Goal: Task Accomplishment & Management: Use online tool/utility

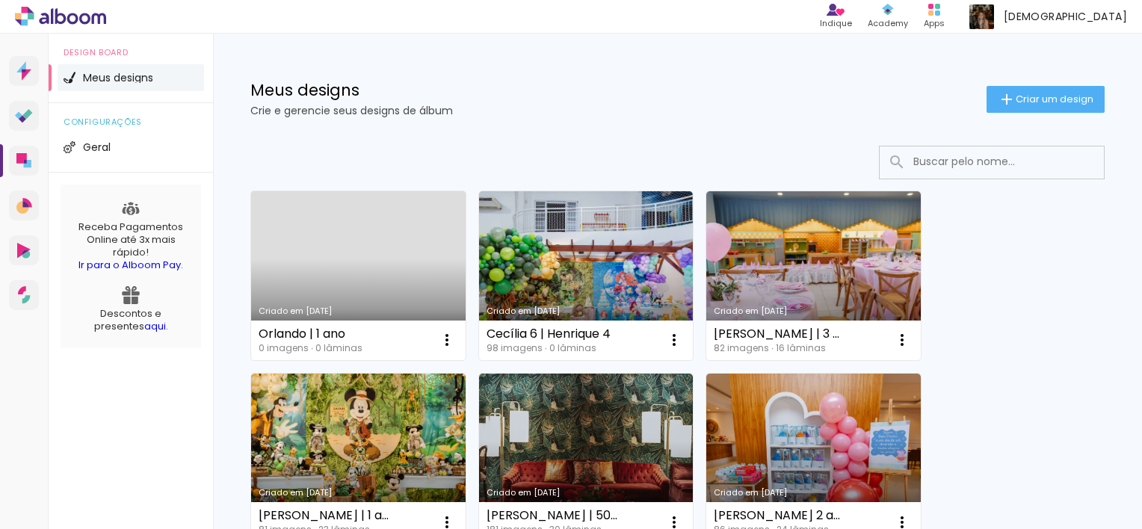
click at [401, 252] on link "Criado em 18/08/25" at bounding box center [358, 275] width 215 height 169
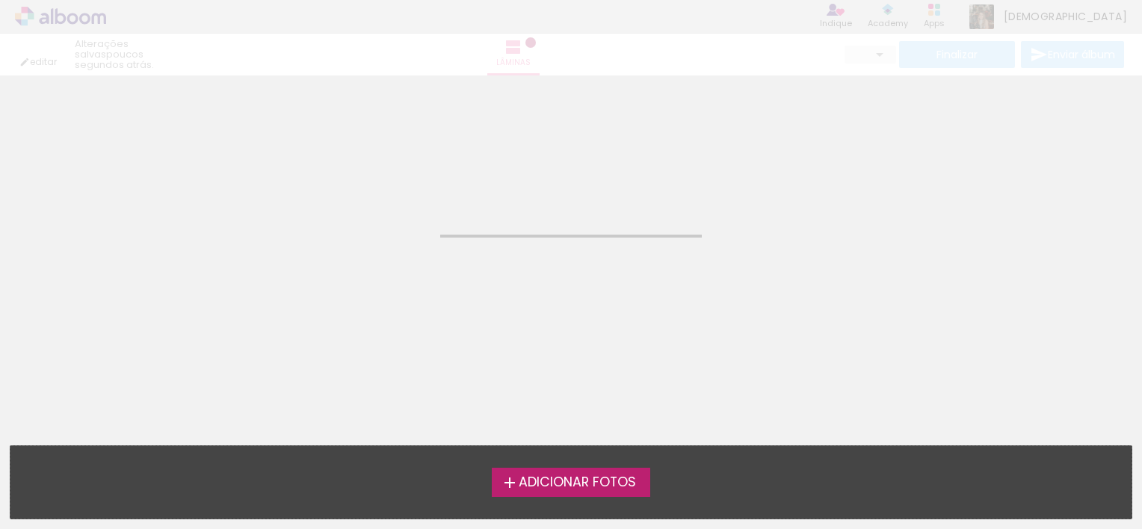
click at [401, 252] on neon-animated-pages "Confirmar Cancelar" at bounding box center [571, 302] width 1142 height 454
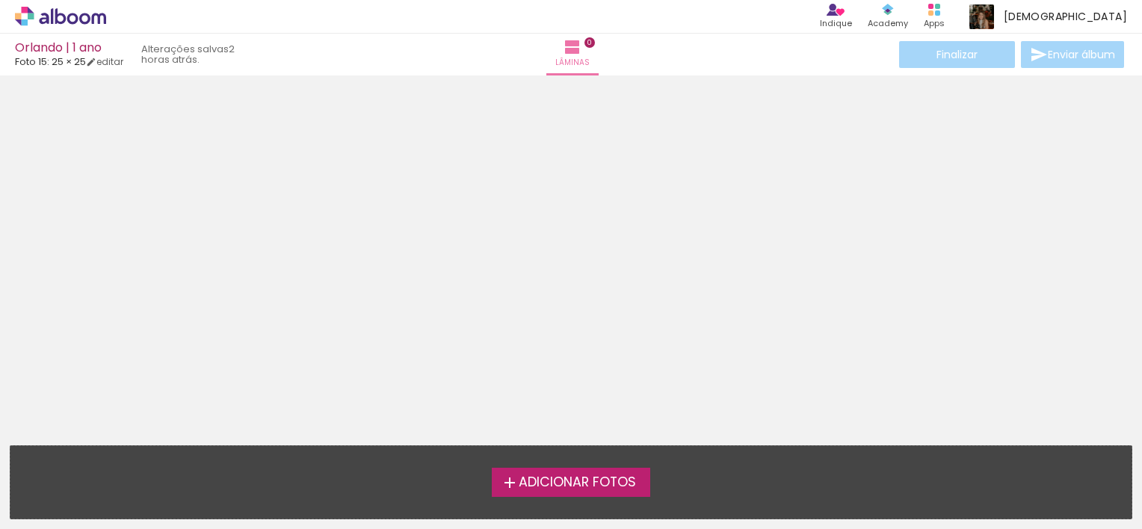
click at [576, 478] on span "Adicionar Fotos" at bounding box center [577, 482] width 117 height 13
click at [0, 0] on input "file" at bounding box center [0, 0] width 0 height 0
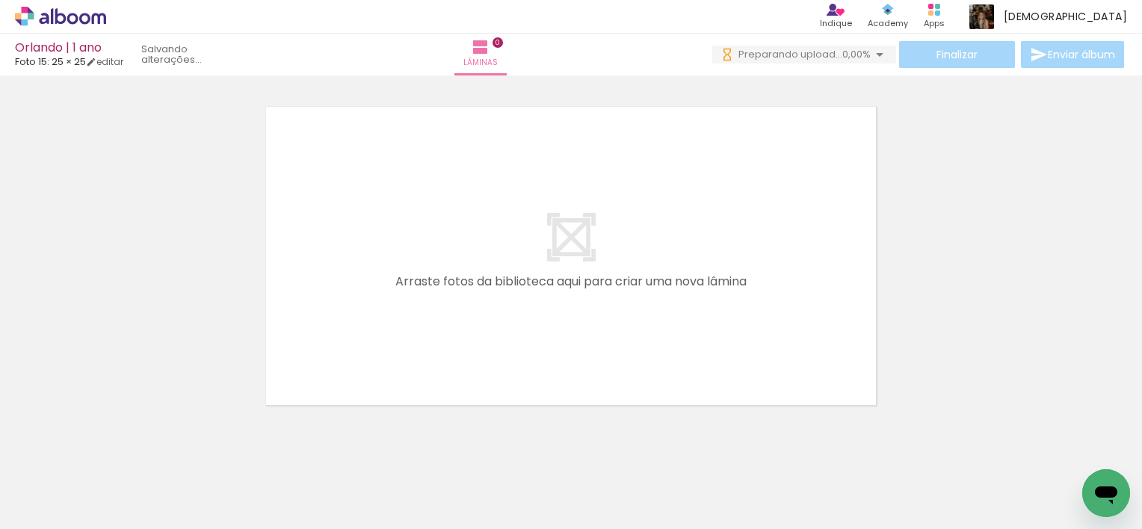
scroll to position [0, 1734]
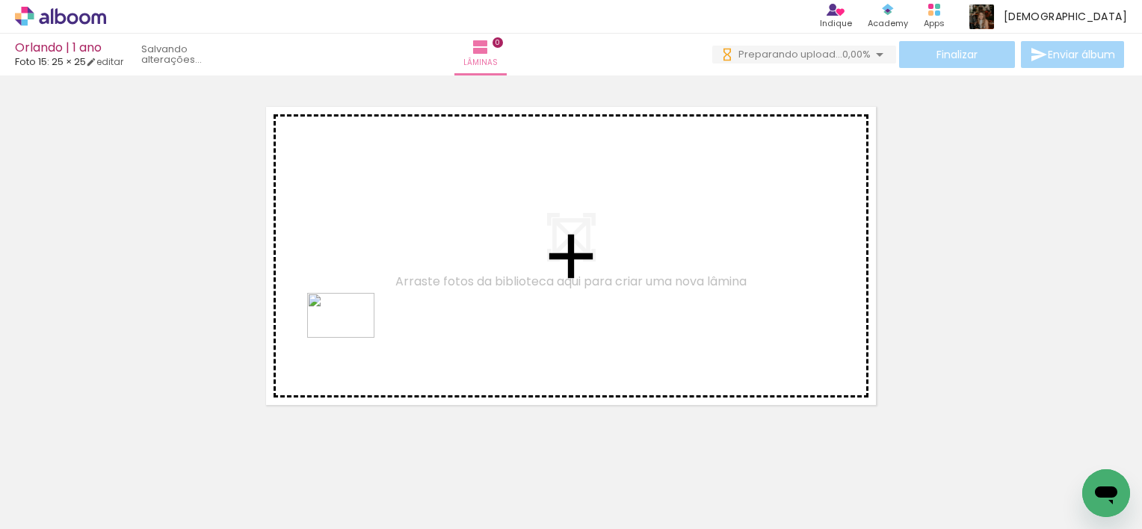
drag, startPoint x: 275, startPoint y: 490, endPoint x: 352, endPoint y: 338, distance: 170.8
click at [352, 338] on quentale-workspace at bounding box center [571, 264] width 1142 height 529
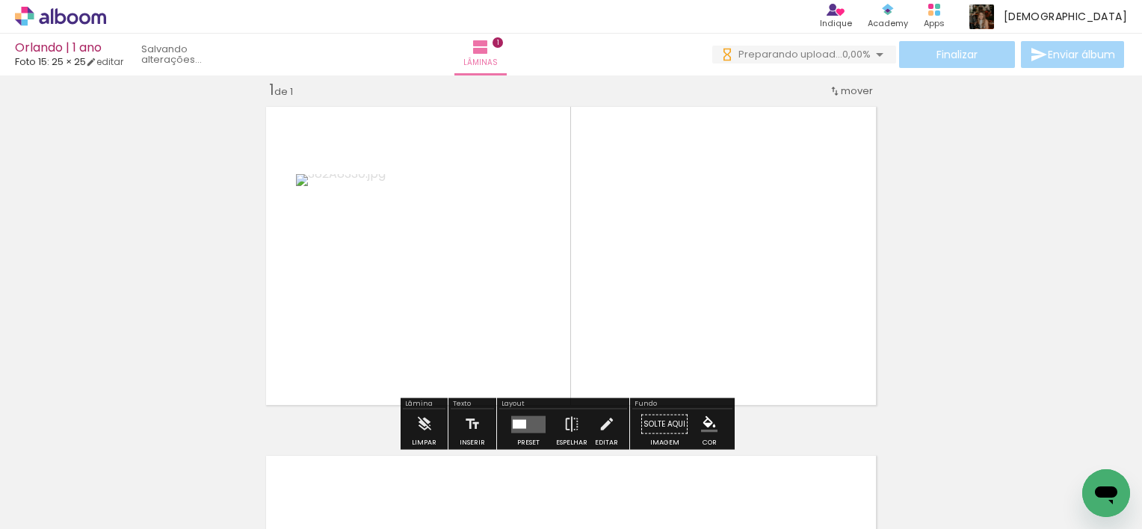
scroll to position [0, 0]
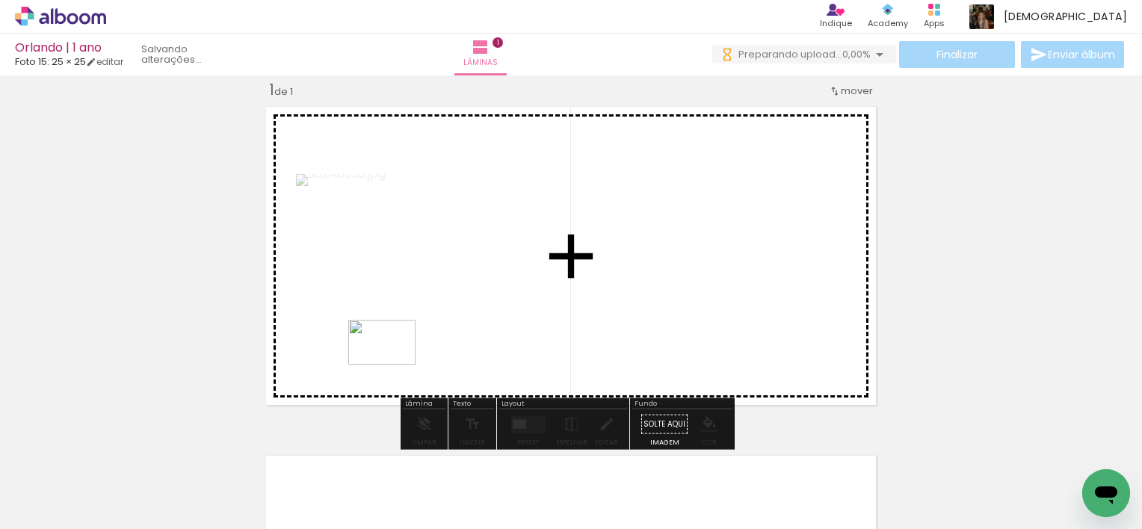
drag, startPoint x: 359, startPoint y: 494, endPoint x: 399, endPoint y: 348, distance: 151.2
click at [399, 348] on quentale-workspace at bounding box center [571, 264] width 1142 height 529
drag, startPoint x: 428, startPoint y: 499, endPoint x: 492, endPoint y: 323, distance: 187.0
click at [492, 323] on quentale-workspace at bounding box center [571, 264] width 1142 height 529
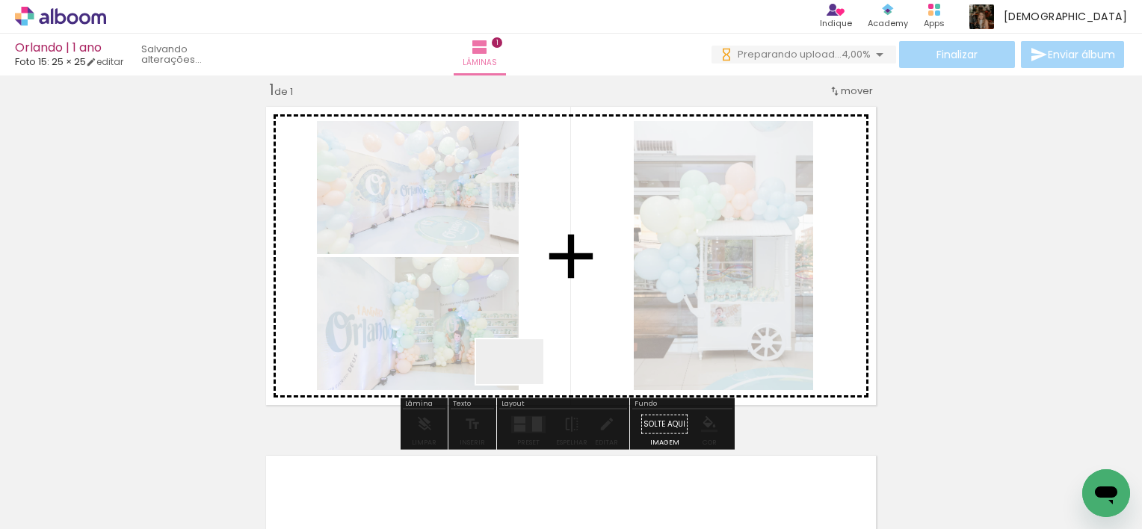
drag, startPoint x: 517, startPoint y: 487, endPoint x: 525, endPoint y: 356, distance: 131.1
click at [525, 356] on quentale-workspace at bounding box center [571, 264] width 1142 height 529
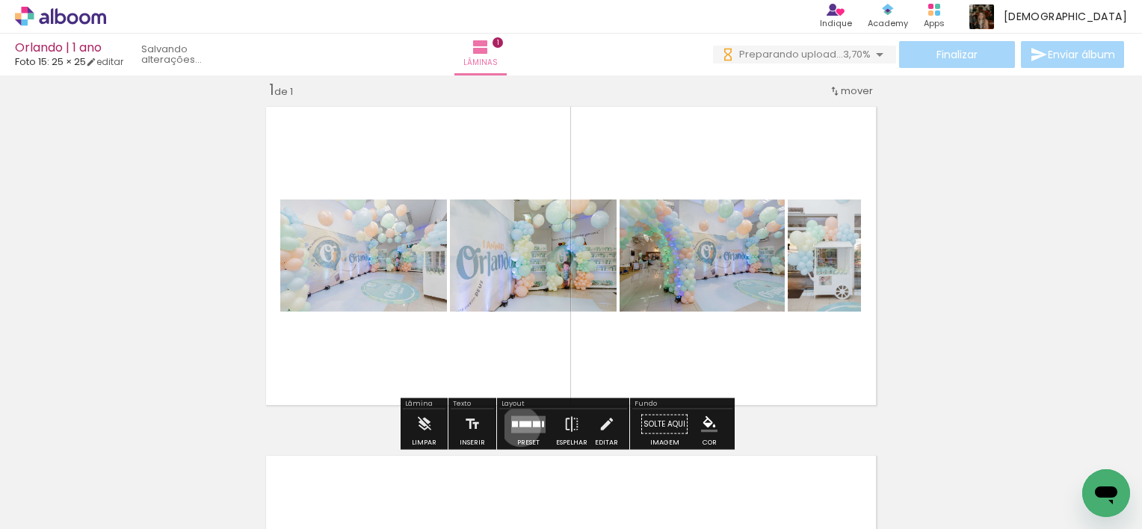
click at [517, 426] on quentale-layouter at bounding box center [528, 424] width 34 height 17
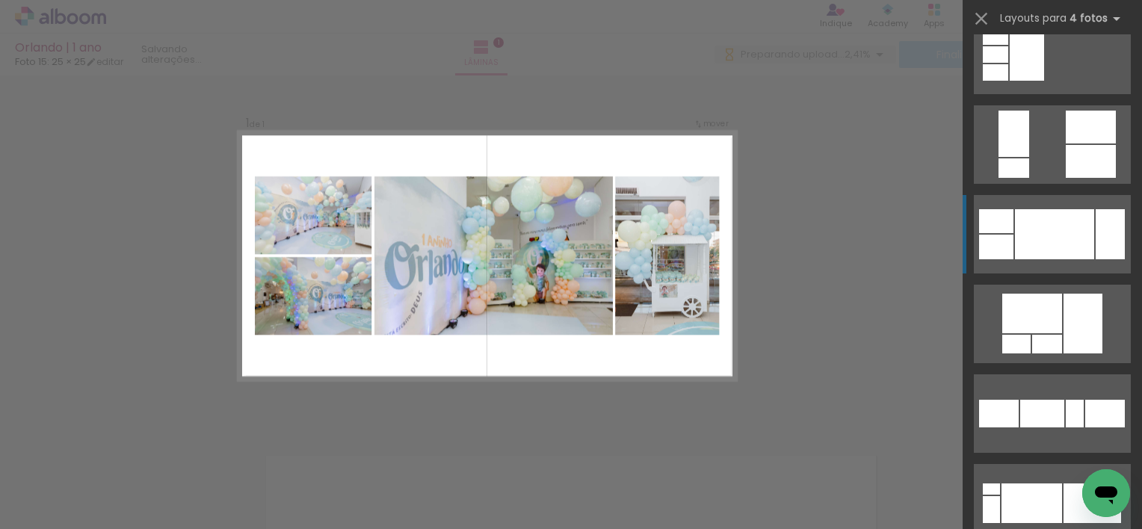
click at [1062, 484] on div at bounding box center [1032, 504] width 61 height 40
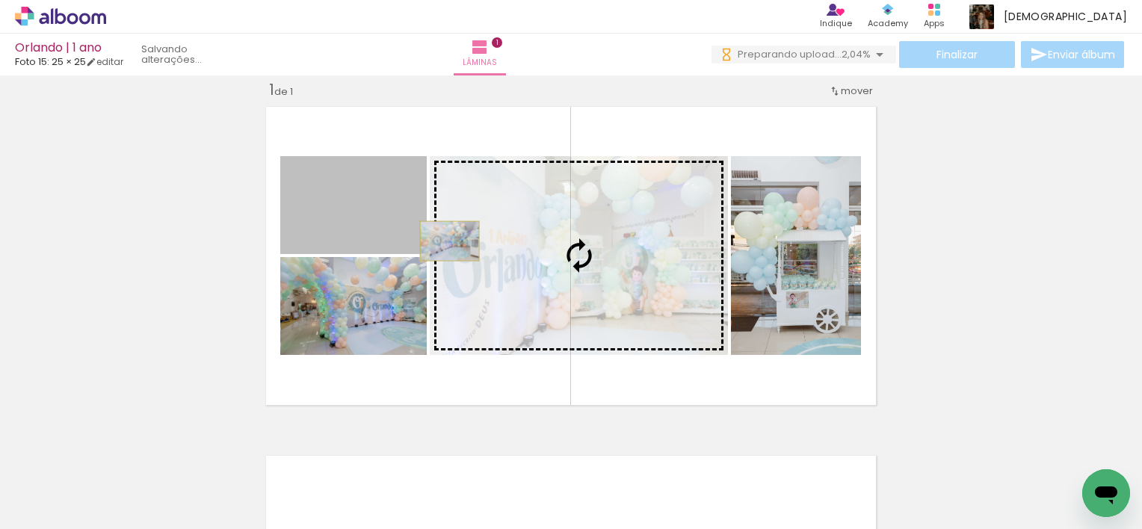
drag, startPoint x: 391, startPoint y: 218, endPoint x: 444, endPoint y: 241, distance: 57.6
click at [0, 0] on slot at bounding box center [0, 0] width 0 height 0
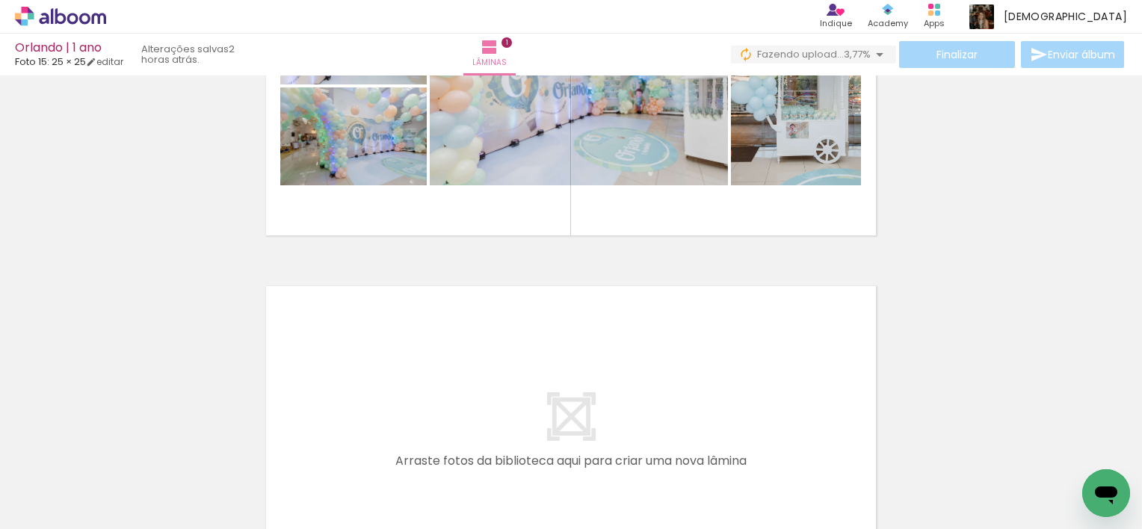
scroll to position [191, 0]
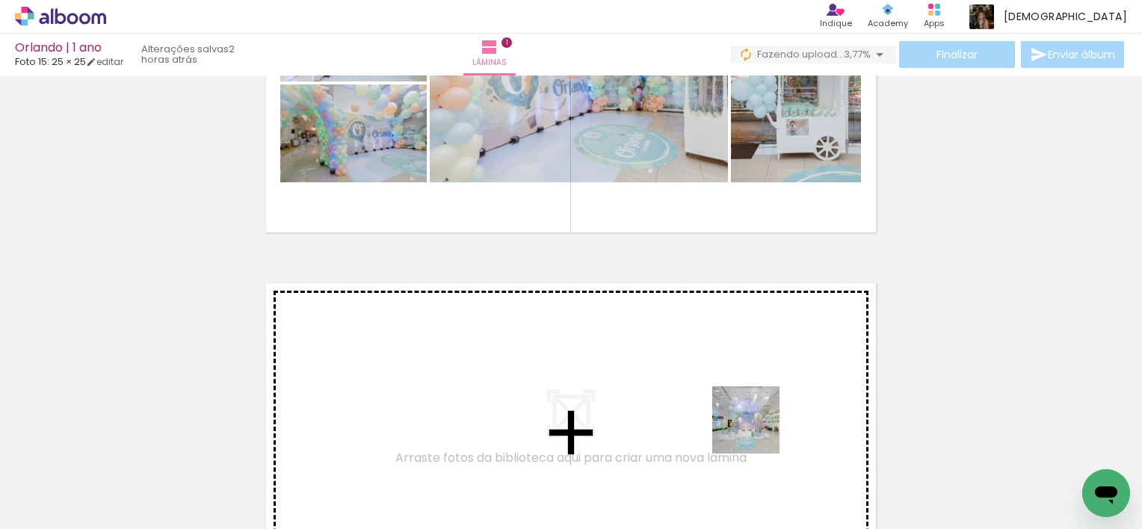
drag, startPoint x: 773, startPoint y: 490, endPoint x: 756, endPoint y: 425, distance: 68.0
click at [756, 425] on quentale-workspace at bounding box center [571, 264] width 1142 height 529
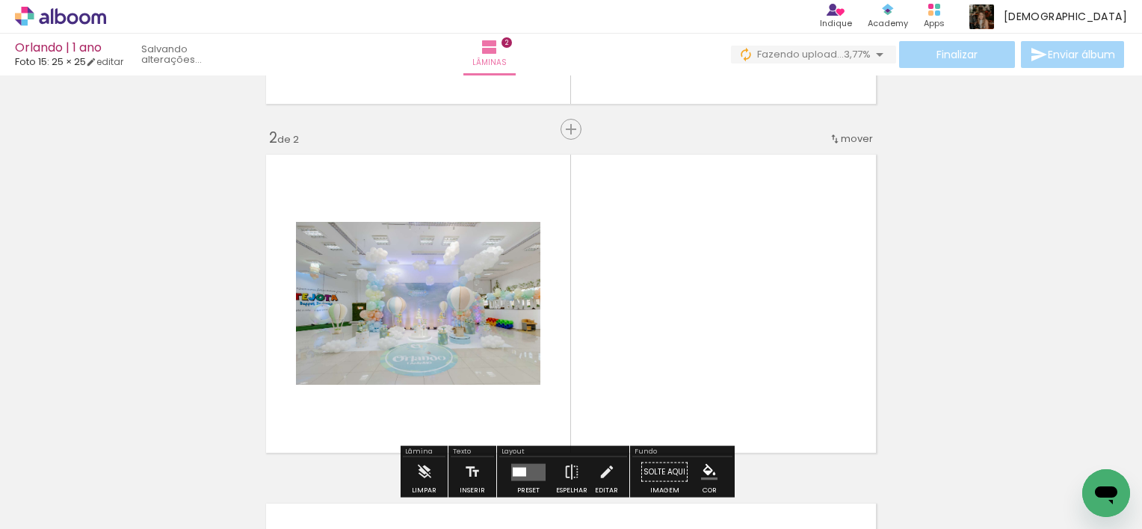
scroll to position [368, 0]
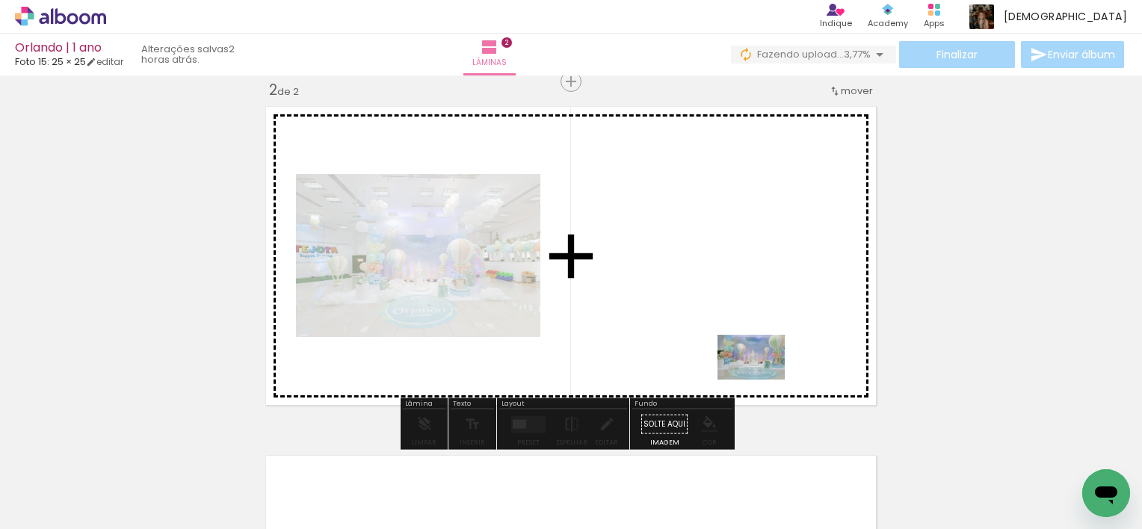
drag, startPoint x: 839, startPoint y: 491, endPoint x: 759, endPoint y: 374, distance: 141.4
click at [759, 374] on quentale-workspace at bounding box center [571, 264] width 1142 height 529
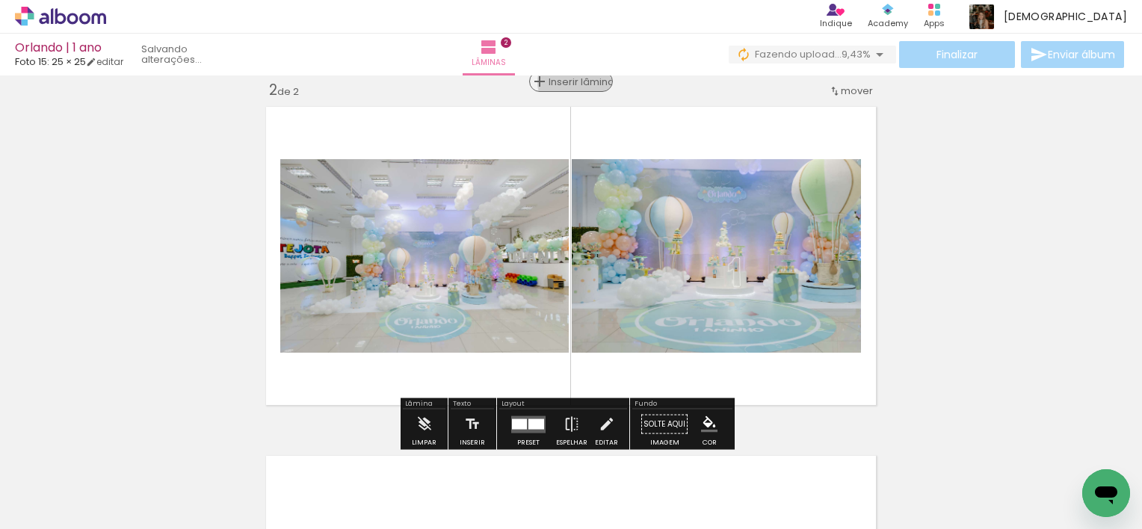
click at [570, 81] on span "Inserir lâmina" at bounding box center [578, 82] width 58 height 10
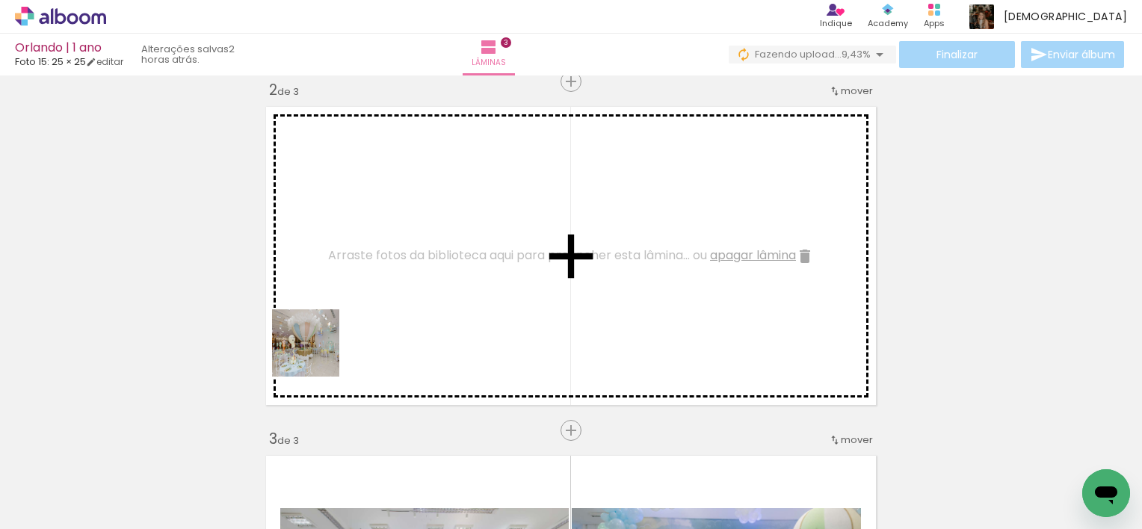
drag, startPoint x: 179, startPoint y: 491, endPoint x: 321, endPoint y: 350, distance: 200.3
click at [321, 350] on quentale-workspace at bounding box center [571, 264] width 1142 height 529
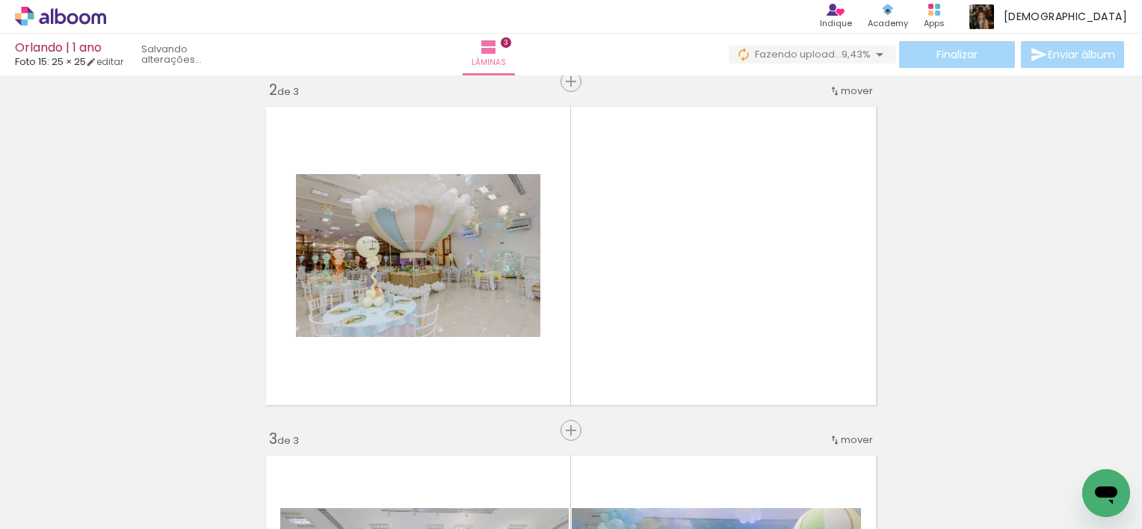
scroll to position [0, 1614]
drag, startPoint x: 797, startPoint y: 491, endPoint x: 801, endPoint y: 357, distance: 133.8
click at [801, 357] on quentale-workspace at bounding box center [571, 264] width 1142 height 529
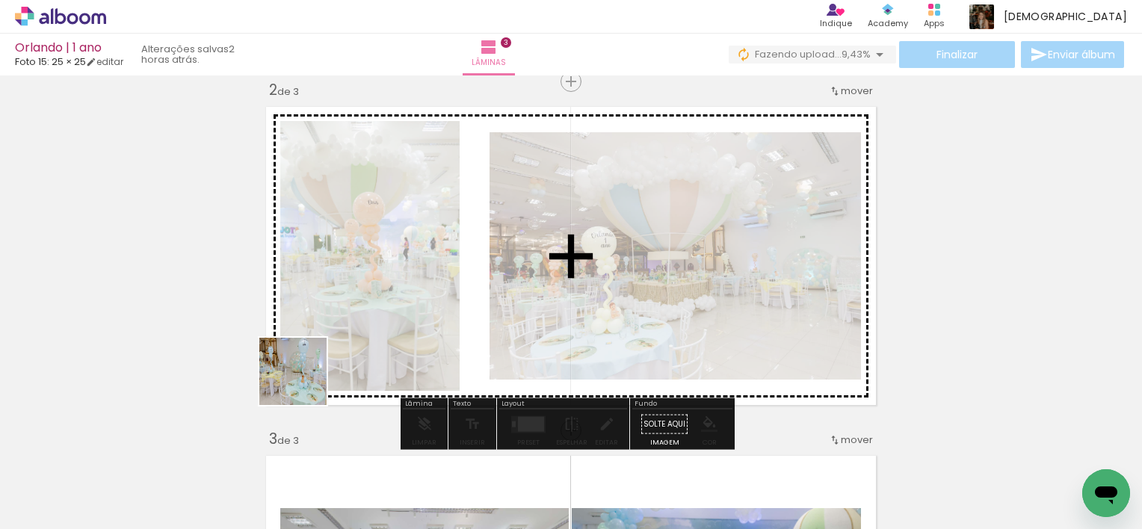
drag, startPoint x: 233, startPoint y: 483, endPoint x: 348, endPoint y: 336, distance: 186.9
click at [348, 336] on quentale-workspace at bounding box center [571, 264] width 1142 height 529
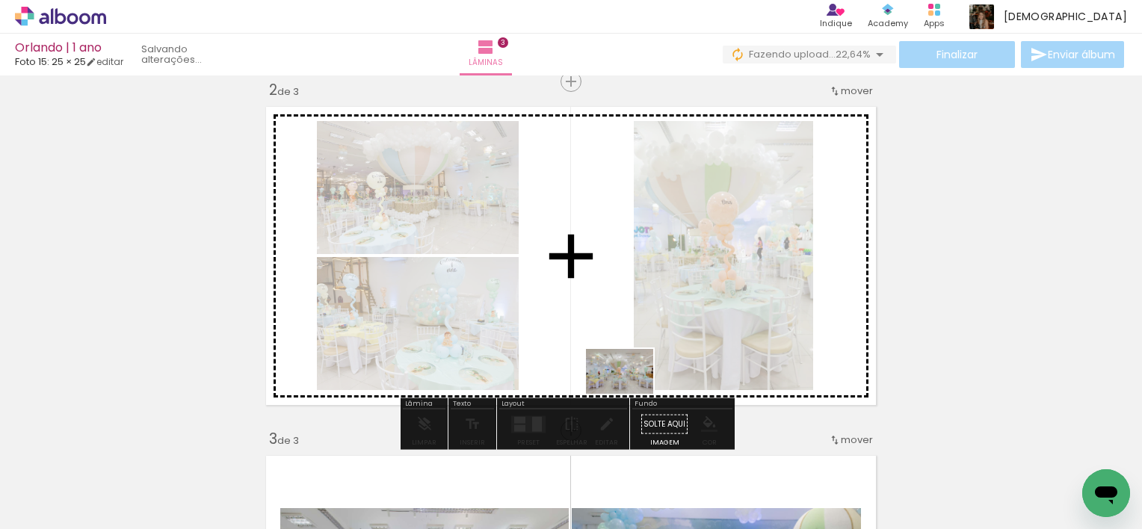
drag, startPoint x: 715, startPoint y: 485, endPoint x: 631, endPoint y: 394, distance: 123.8
click at [631, 394] on quentale-workspace at bounding box center [571, 264] width 1142 height 529
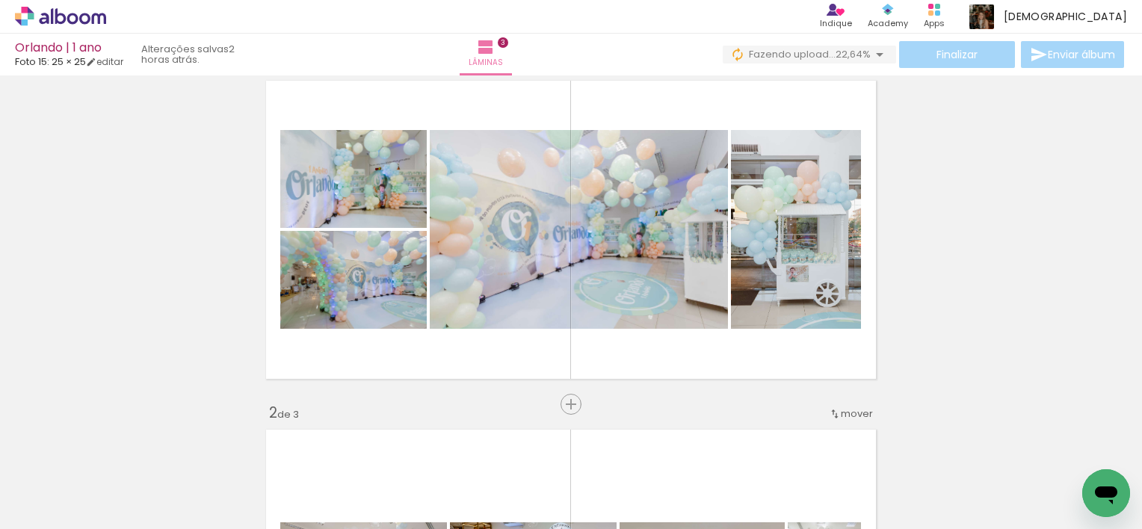
scroll to position [0, 2979]
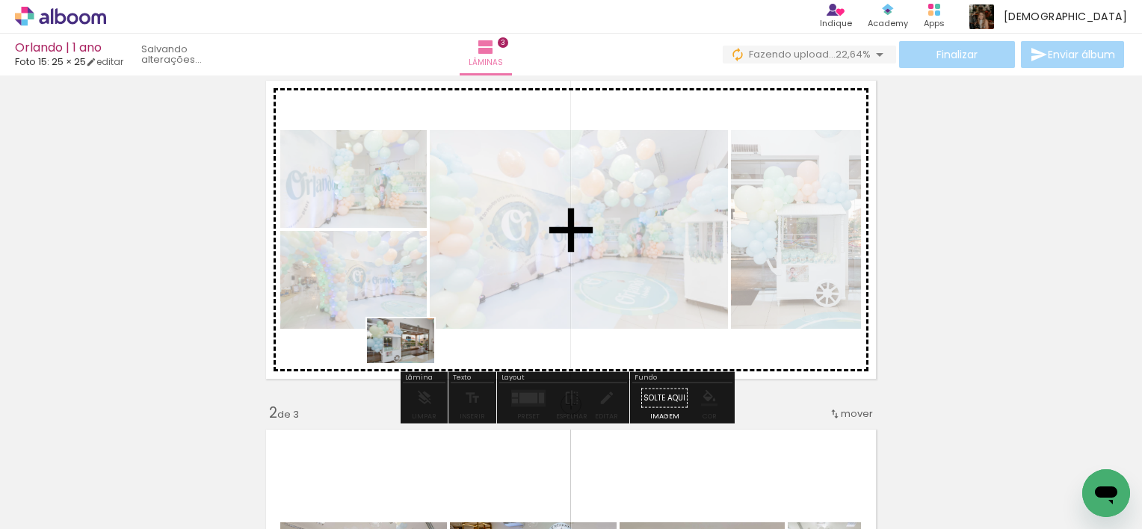
drag, startPoint x: 365, startPoint y: 493, endPoint x: 412, endPoint y: 363, distance: 137.6
click at [412, 363] on quentale-workspace at bounding box center [571, 264] width 1142 height 529
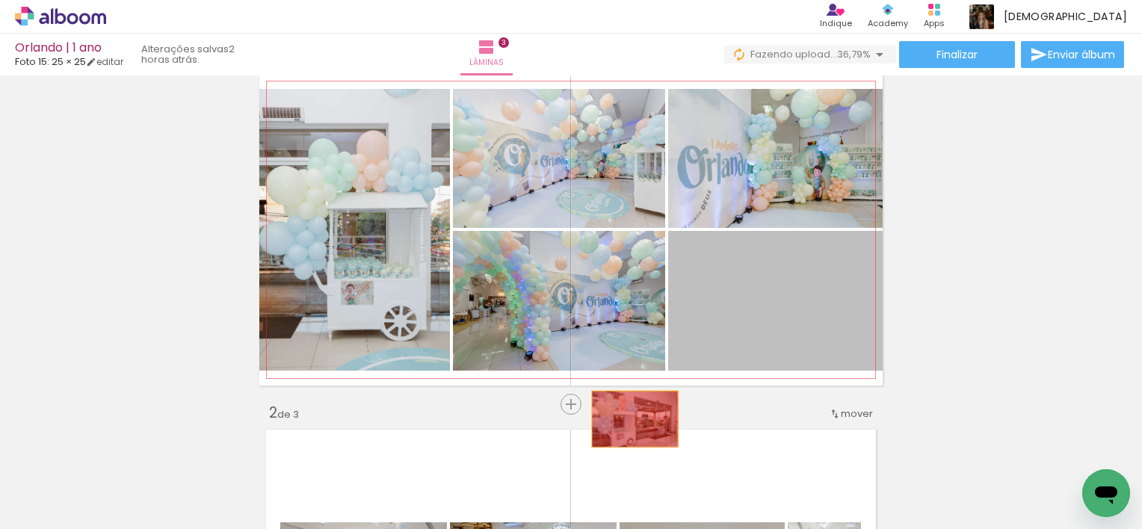
drag, startPoint x: 720, startPoint y: 329, endPoint x: 626, endPoint y: 462, distance: 162.6
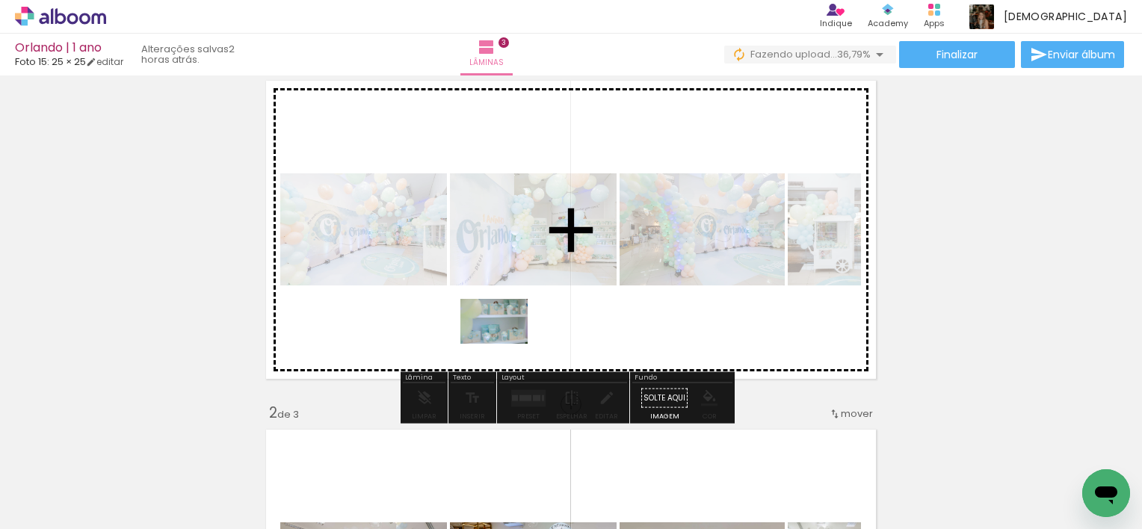
drag, startPoint x: 446, startPoint y: 478, endPoint x: 505, endPoint y: 344, distance: 146.2
click at [505, 344] on quentale-workspace at bounding box center [571, 264] width 1142 height 529
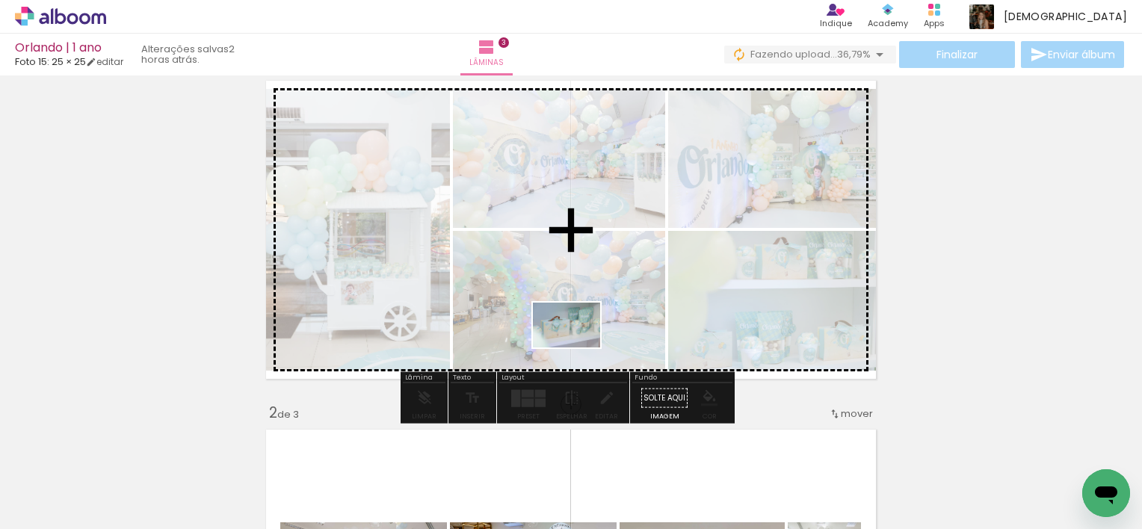
drag, startPoint x: 537, startPoint y: 480, endPoint x: 578, endPoint y: 347, distance: 139.0
click at [578, 347] on quentale-workspace at bounding box center [571, 264] width 1142 height 529
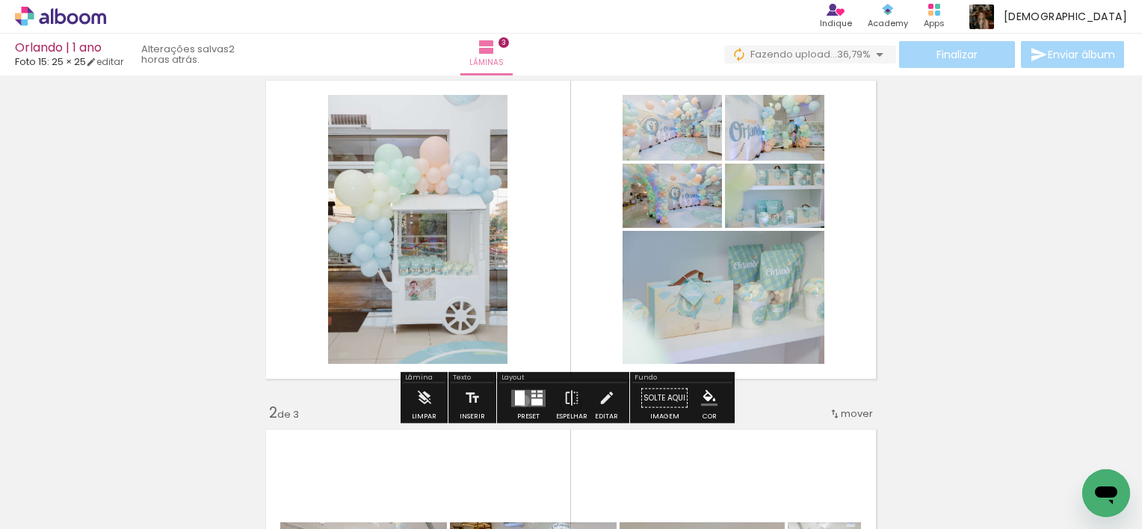
click at [520, 400] on div at bounding box center [520, 397] width 10 height 15
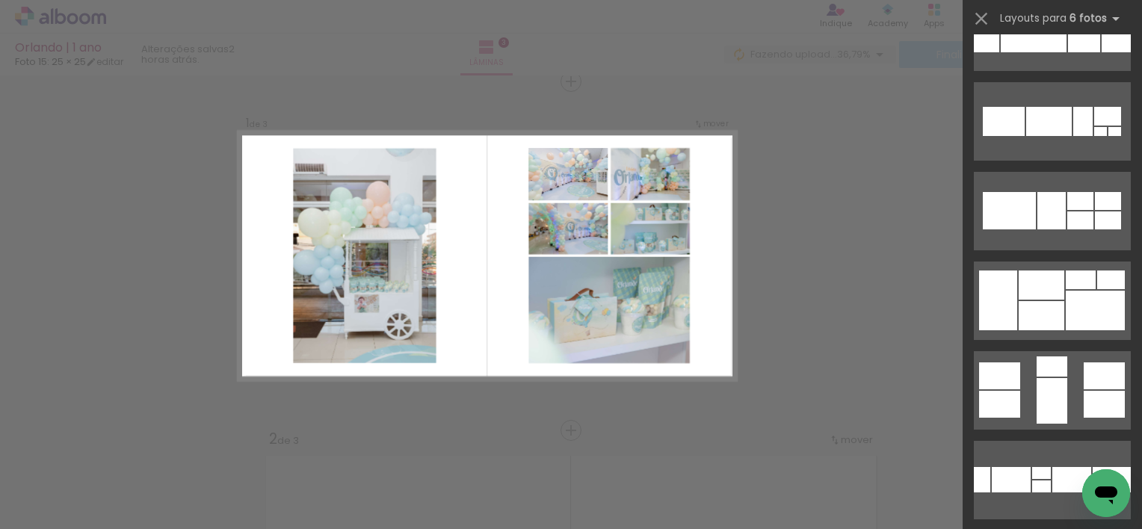
scroll to position [419, 0]
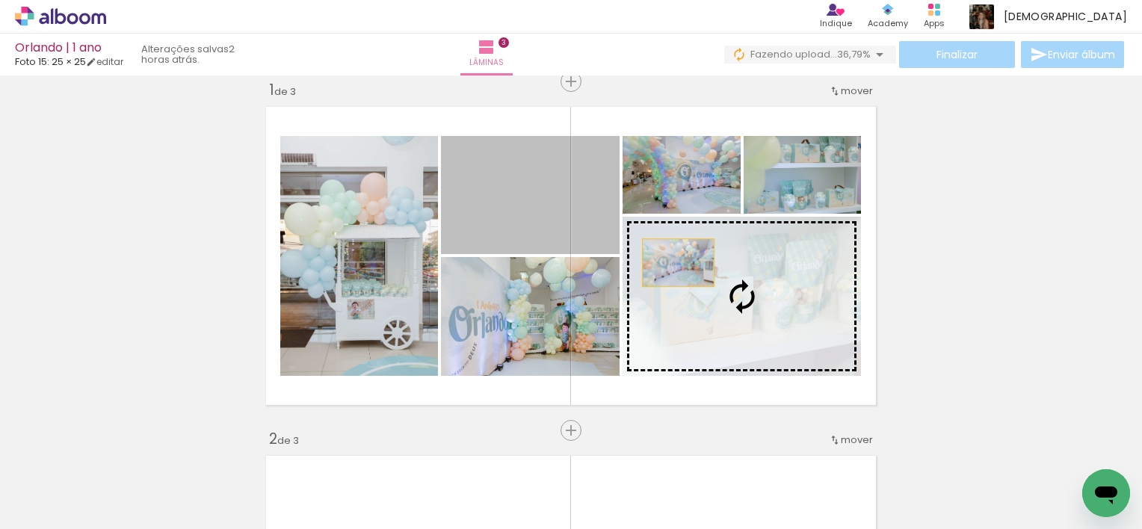
drag, startPoint x: 587, startPoint y: 224, endPoint x: 679, endPoint y: 265, distance: 100.7
click at [0, 0] on slot at bounding box center [0, 0] width 0 height 0
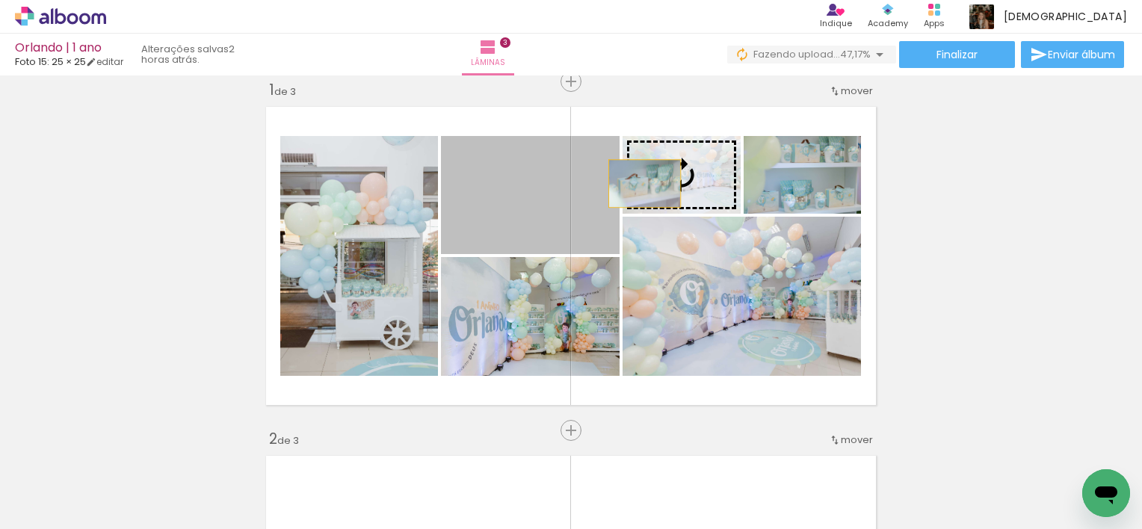
drag, startPoint x: 580, startPoint y: 225, endPoint x: 640, endPoint y: 182, distance: 73.9
click at [0, 0] on slot at bounding box center [0, 0] width 0 height 0
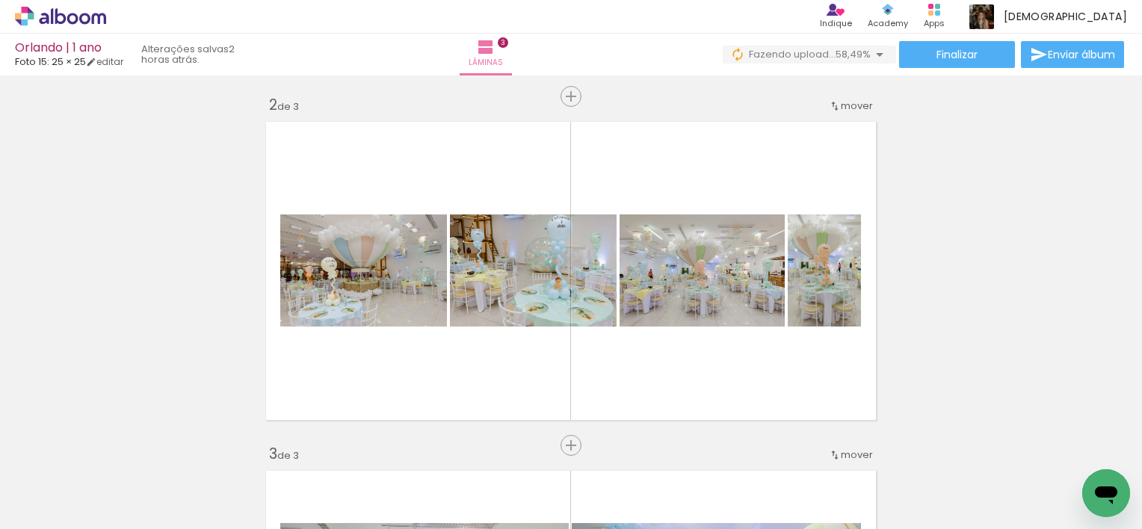
scroll to position [0, 7038]
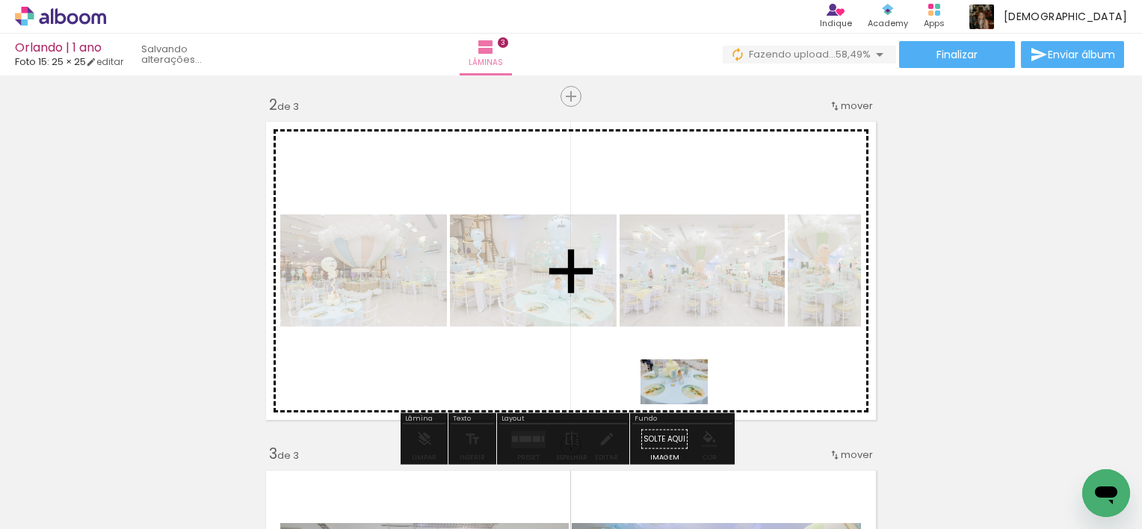
drag, startPoint x: 655, startPoint y: 490, endPoint x: 685, endPoint y: 404, distance: 90.6
click at [685, 404] on quentale-workspace at bounding box center [571, 264] width 1142 height 529
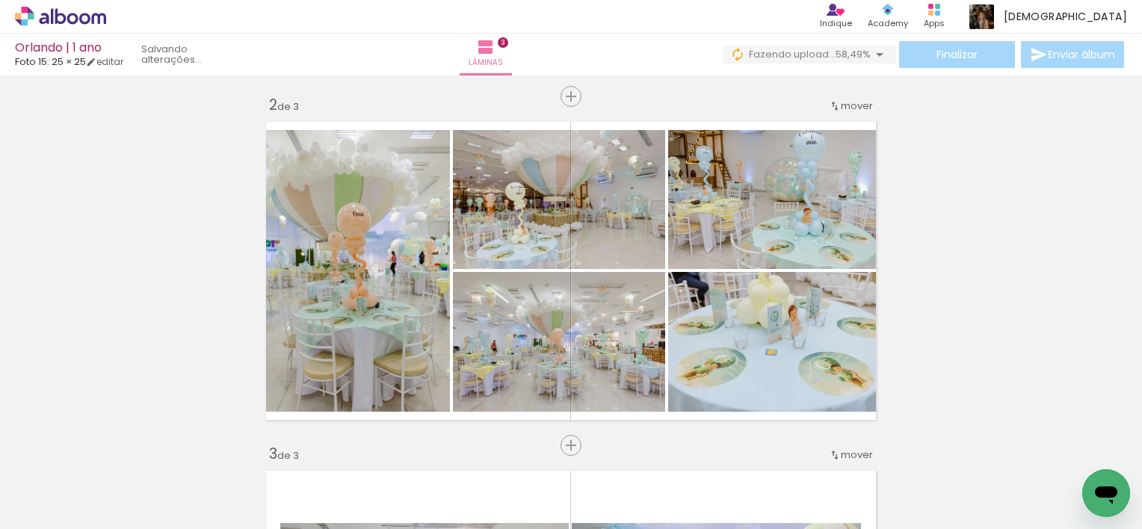
scroll to position [0, 3511]
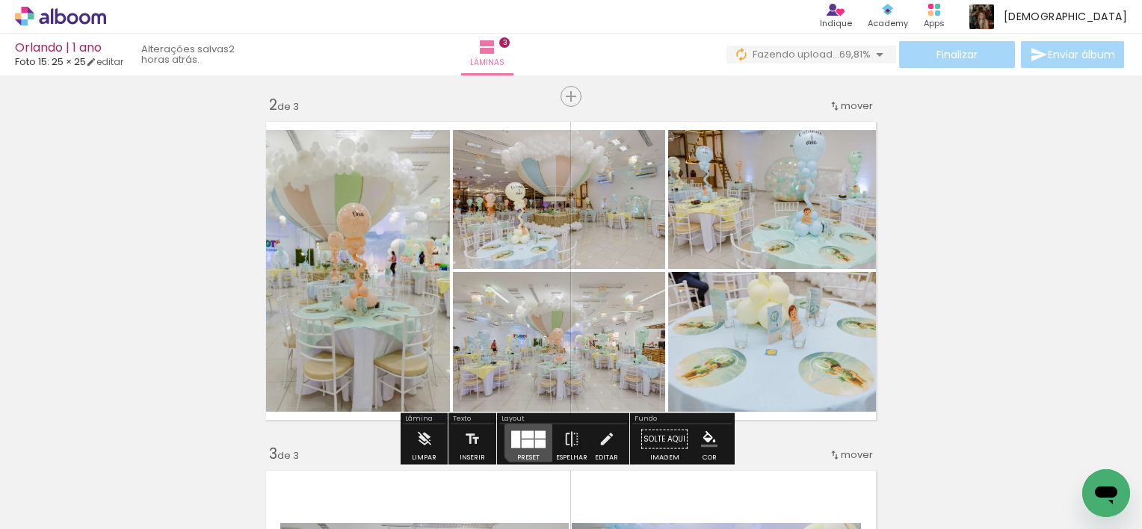
click at [535, 431] on div at bounding box center [540, 434] width 10 height 7
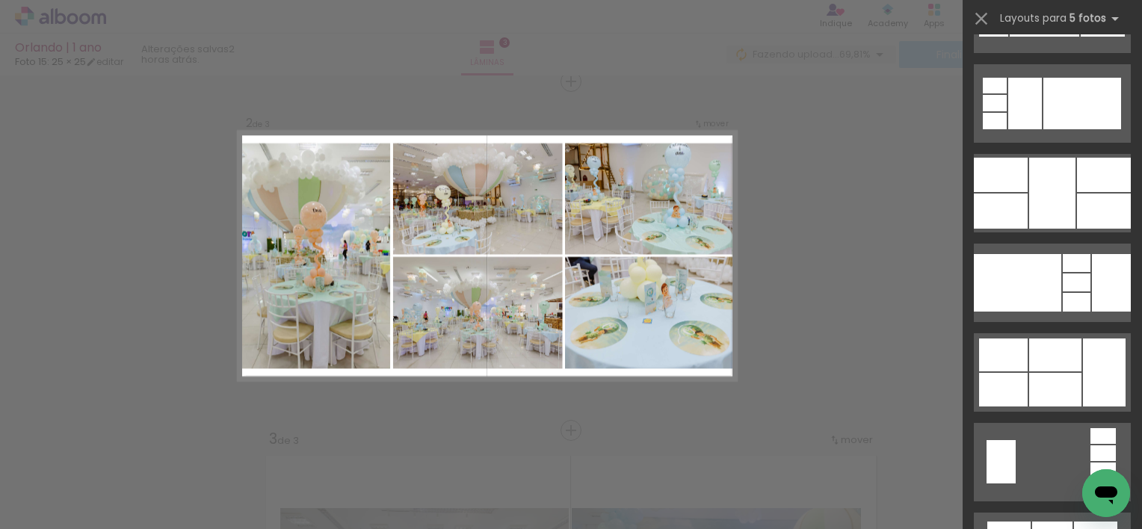
scroll to position [1106, 0]
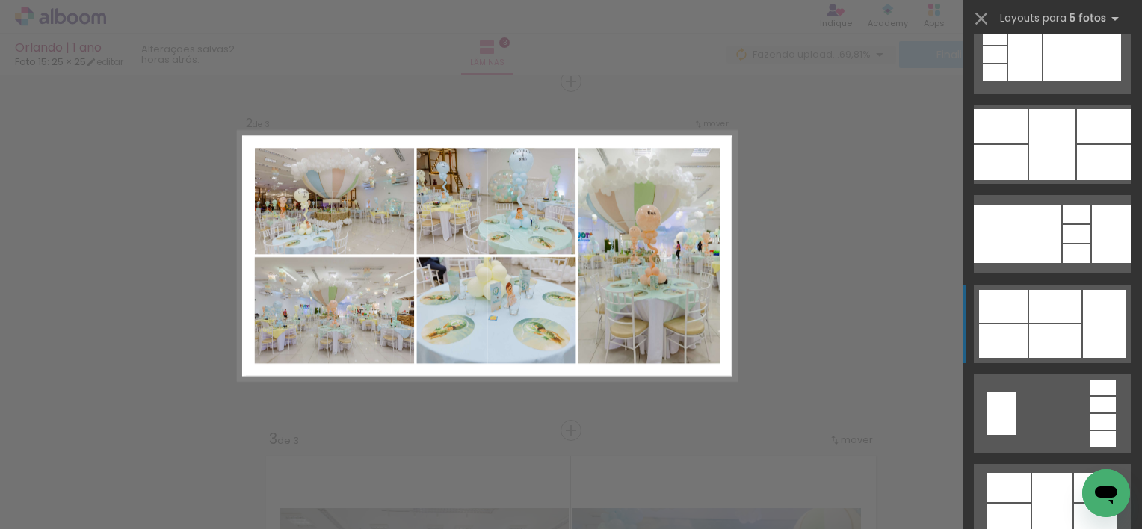
click at [1095, 180] on div at bounding box center [1104, 162] width 54 height 35
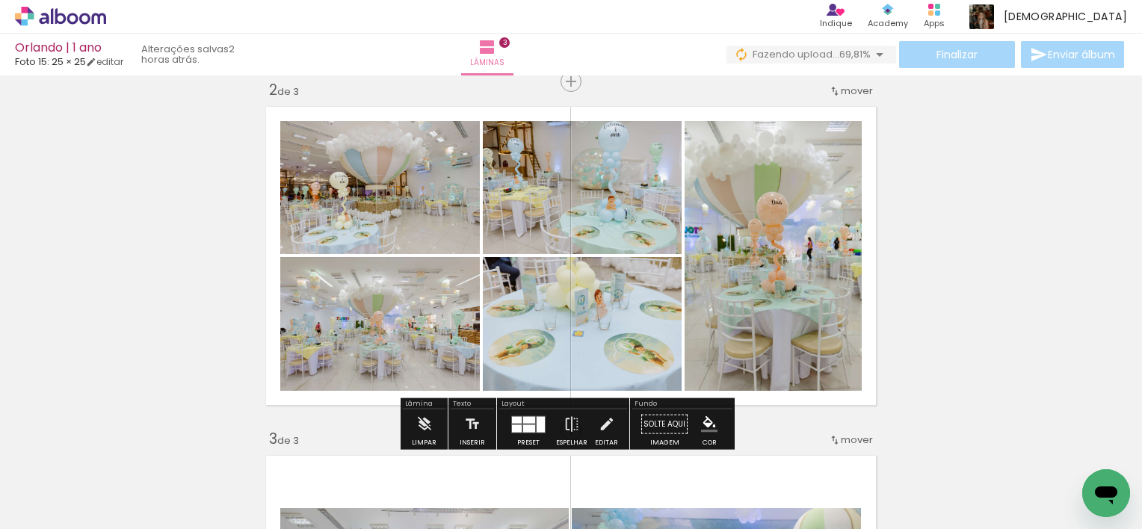
click at [951, 332] on div "Inserir lâmina 1 de 3 Inserir lâmina 2 de 3 Inserir lâmina 3 de 3" at bounding box center [571, 411] width 1142 height 1397
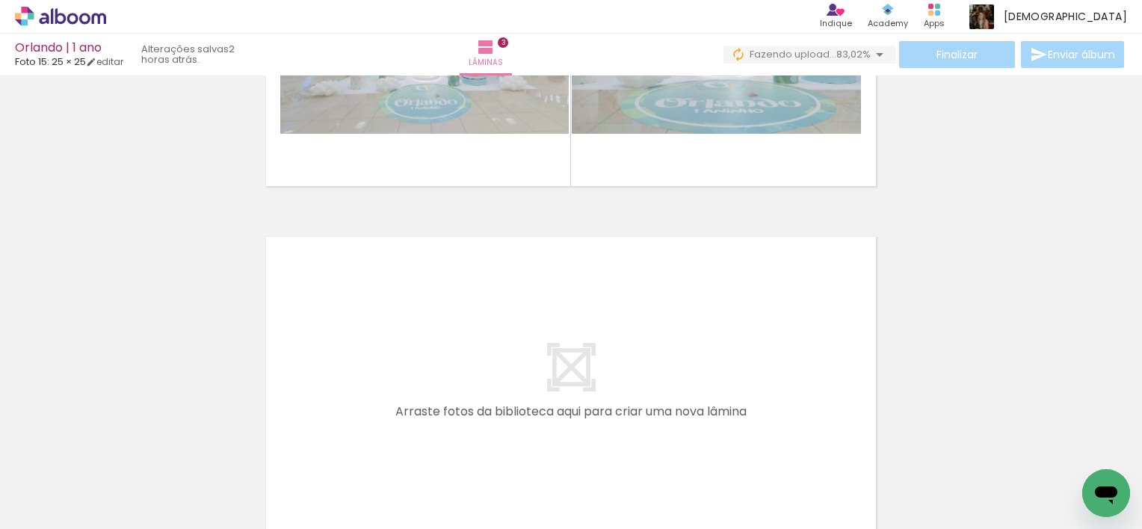
scroll to position [966, 0]
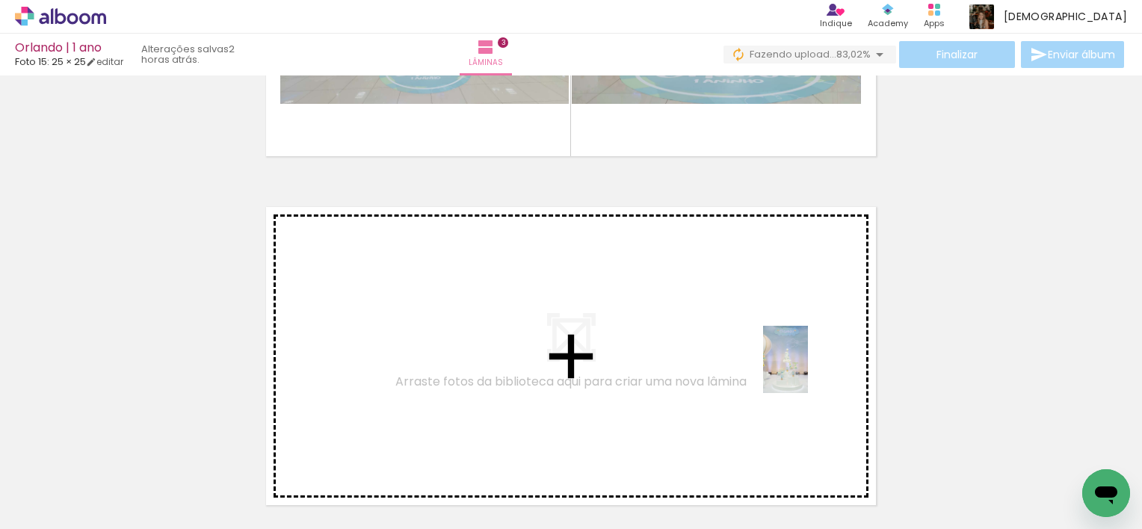
drag, startPoint x: 840, startPoint y: 481, endPoint x: 801, endPoint y: 322, distance: 163.9
click at [801, 322] on quentale-workspace at bounding box center [571, 264] width 1142 height 529
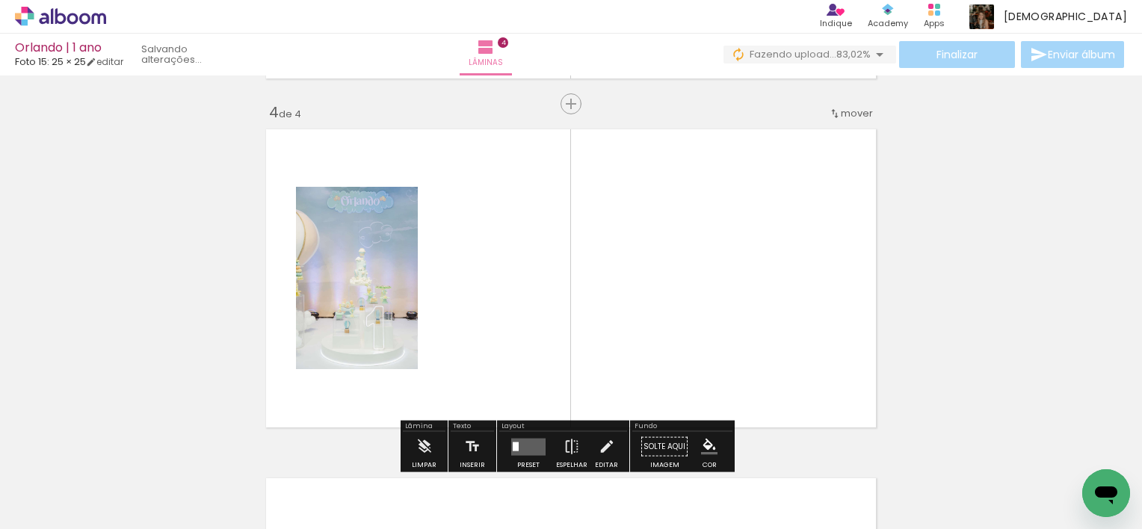
scroll to position [1066, 0]
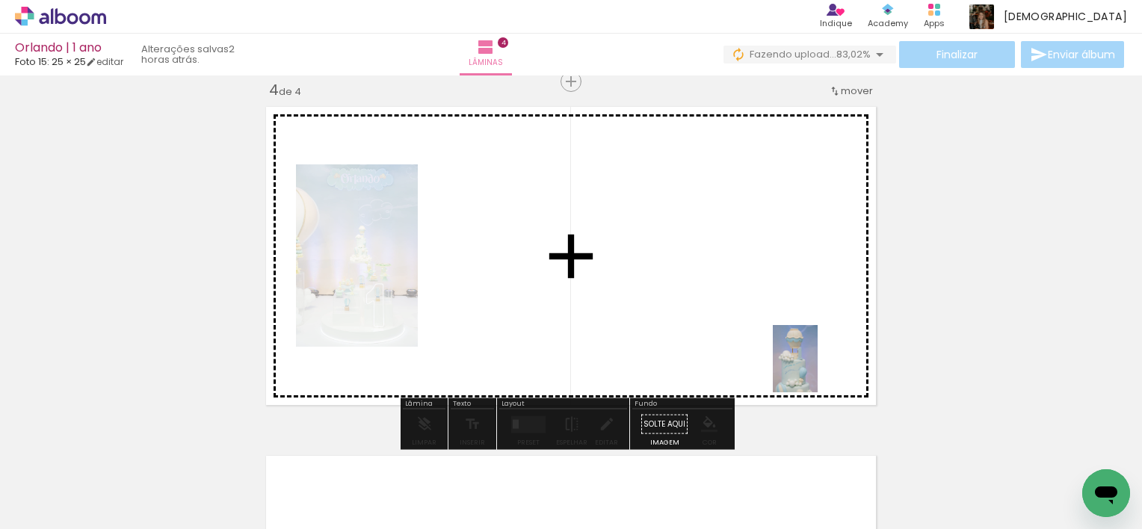
drag, startPoint x: 909, startPoint y: 489, endPoint x: 818, endPoint y: 369, distance: 150.4
click at [818, 369] on quentale-workspace at bounding box center [571, 264] width 1142 height 529
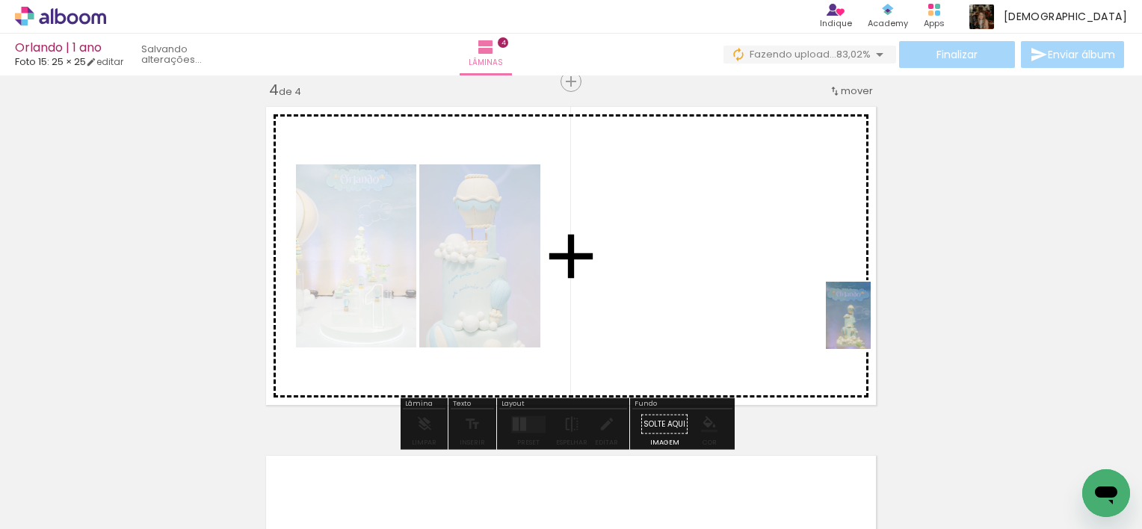
drag, startPoint x: 993, startPoint y: 473, endPoint x: 870, endPoint y: 323, distance: 194.4
click at [870, 323] on quentale-workspace at bounding box center [571, 264] width 1142 height 529
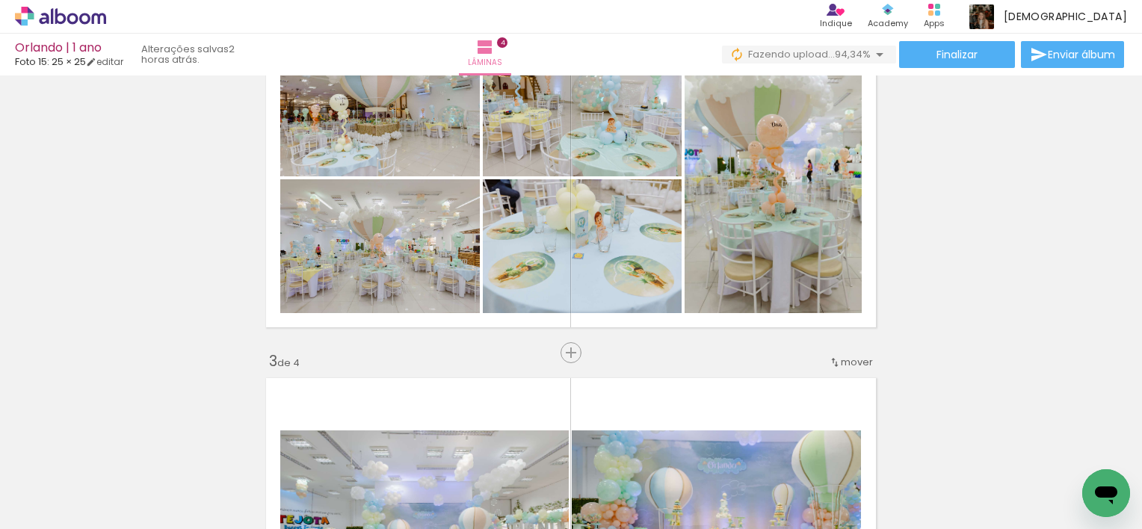
scroll to position [398, 0]
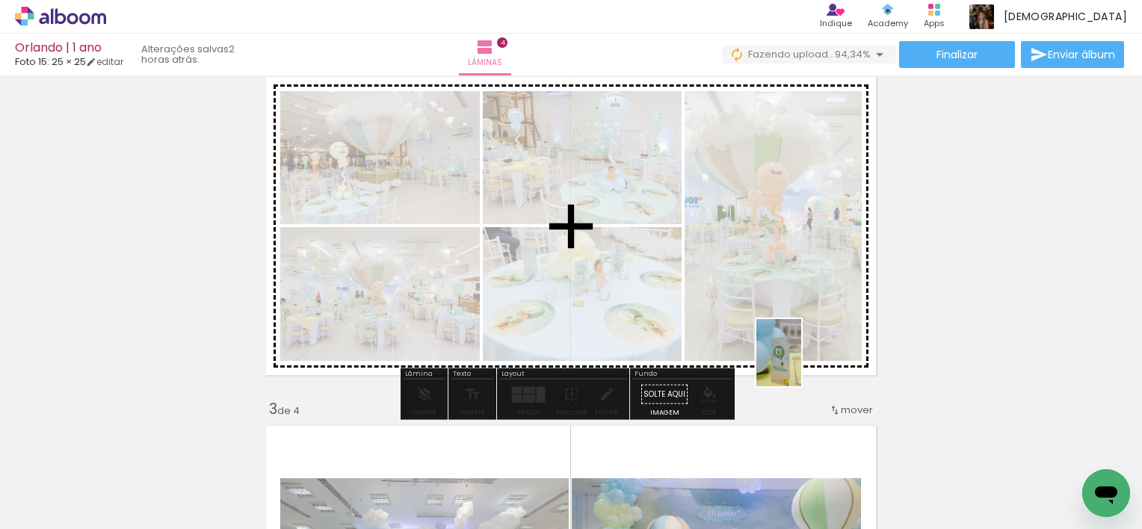
drag, startPoint x: 763, startPoint y: 490, endPoint x: 801, endPoint y: 364, distance: 131.9
click at [801, 364] on quentale-workspace at bounding box center [571, 264] width 1142 height 529
